Goal: Task Accomplishment & Management: Use online tool/utility

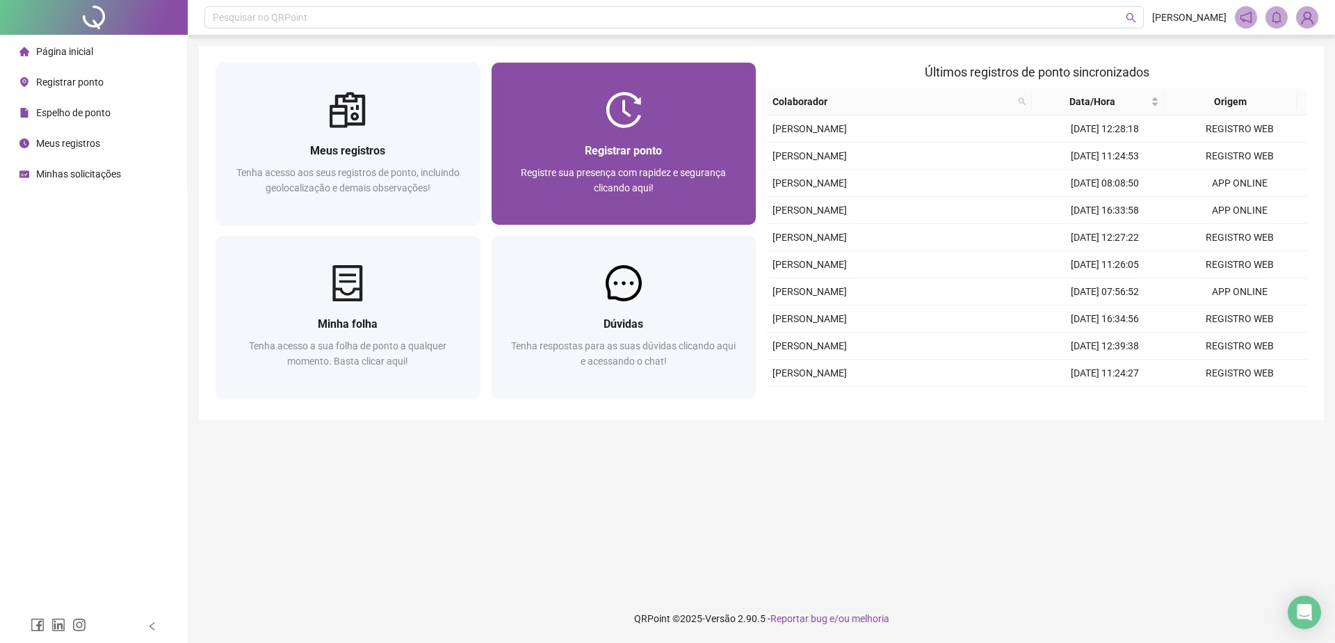
click at [624, 165] on div "Registre sua presença com rapidez e segurança clicando aqui!" at bounding box center [624, 188] width 232 height 46
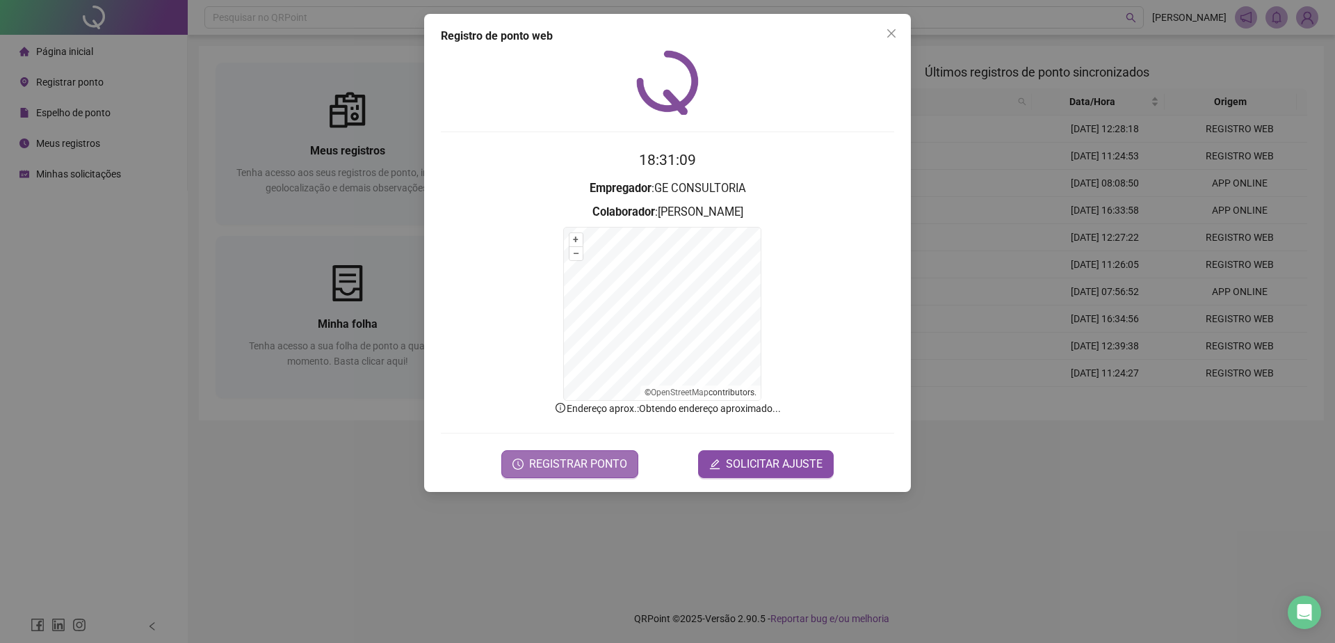
click at [556, 460] on span "REGISTRAR PONTO" at bounding box center [578, 463] width 98 height 17
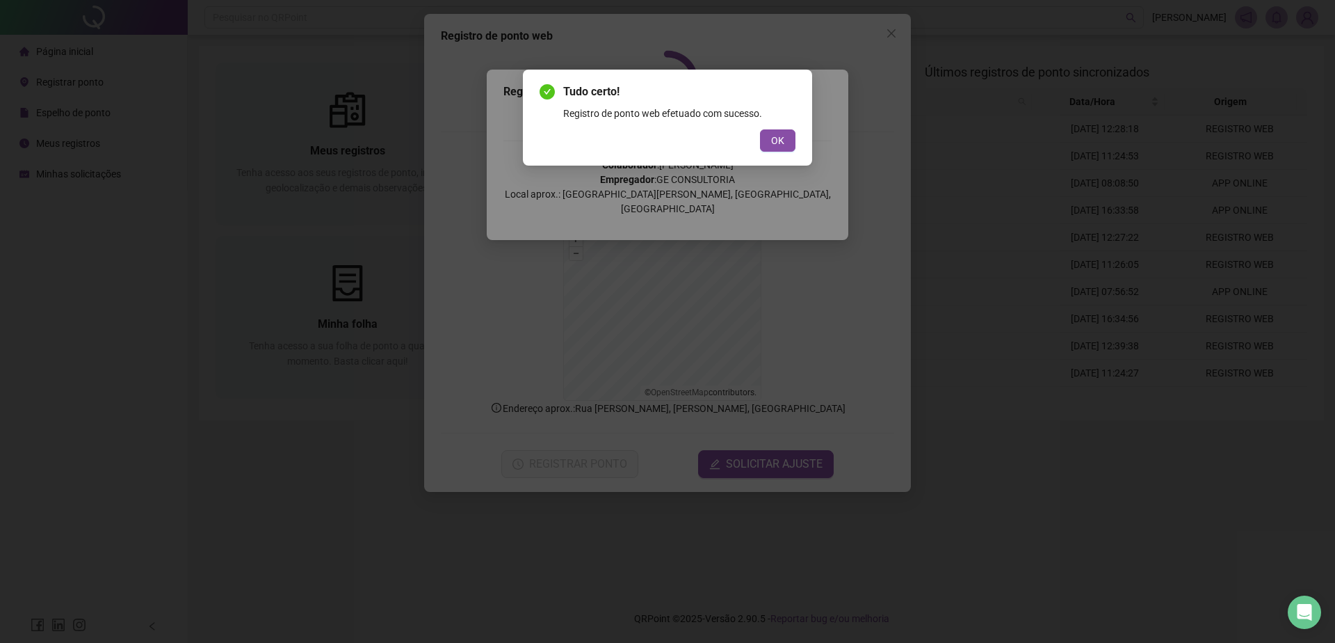
click at [767, 143] on button "OK" at bounding box center [777, 140] width 35 height 22
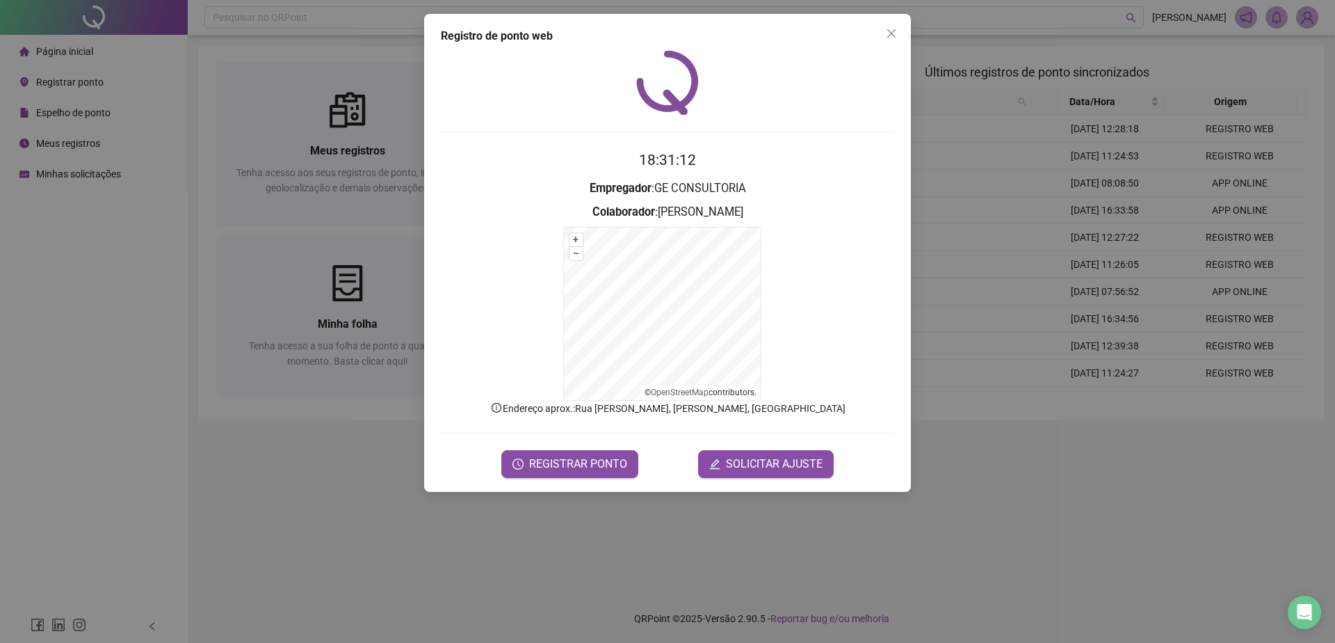
click at [950, 334] on div "Registro de ponto web 18:31:12 Empregador : GE CONSULTORIA Colaborador : [PERSO…" at bounding box center [667, 321] width 1335 height 643
